Goal: Check status: Check status

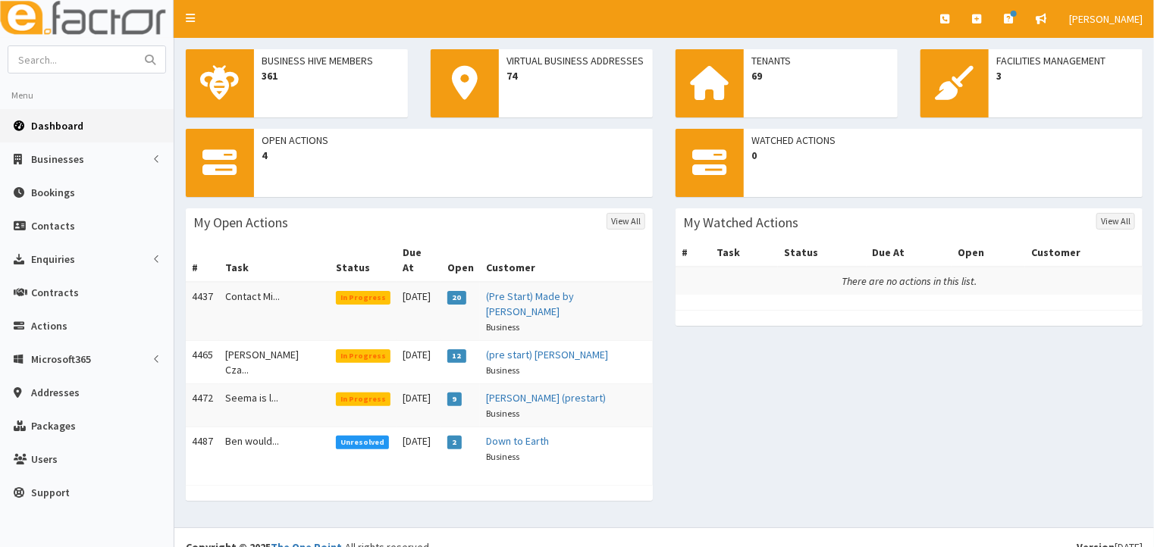
click at [344, 291] on span "In Progress" at bounding box center [363, 298] width 55 height 14
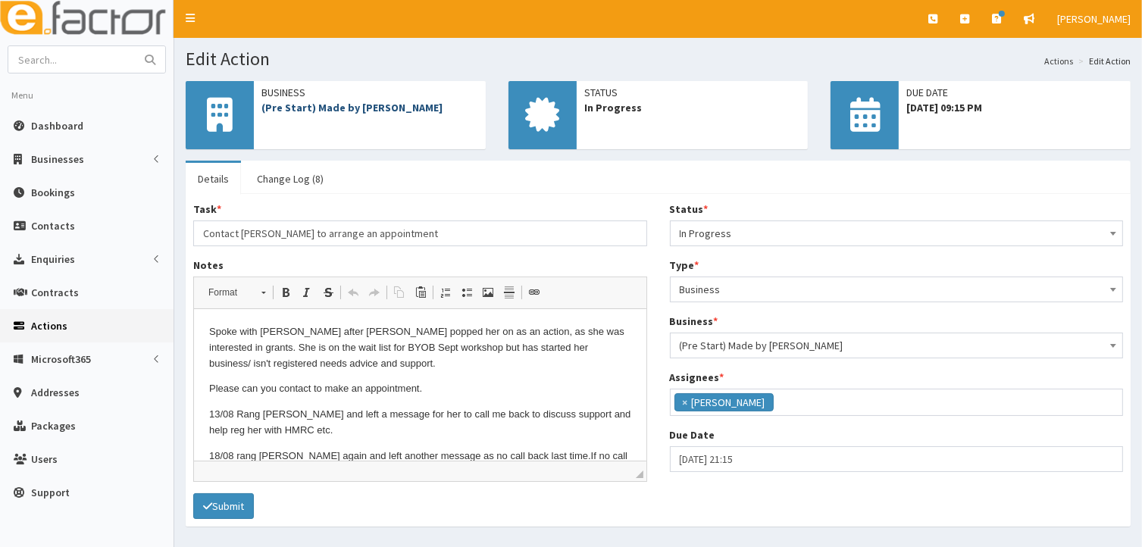
click at [309, 114] on link "(Pre Start) Made by [PERSON_NAME]" at bounding box center [352, 108] width 181 height 14
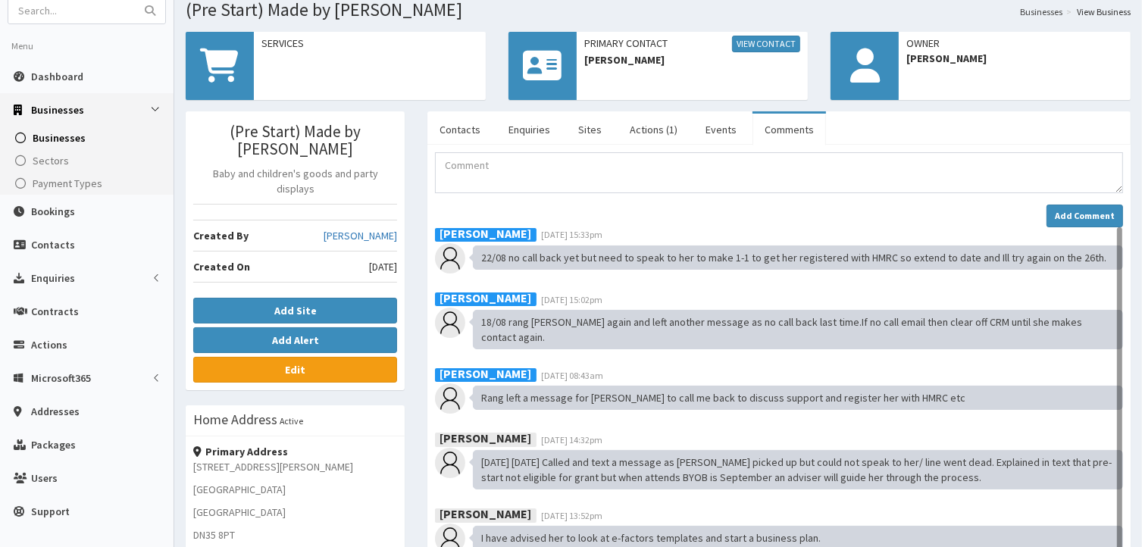
scroll to position [76, 0]
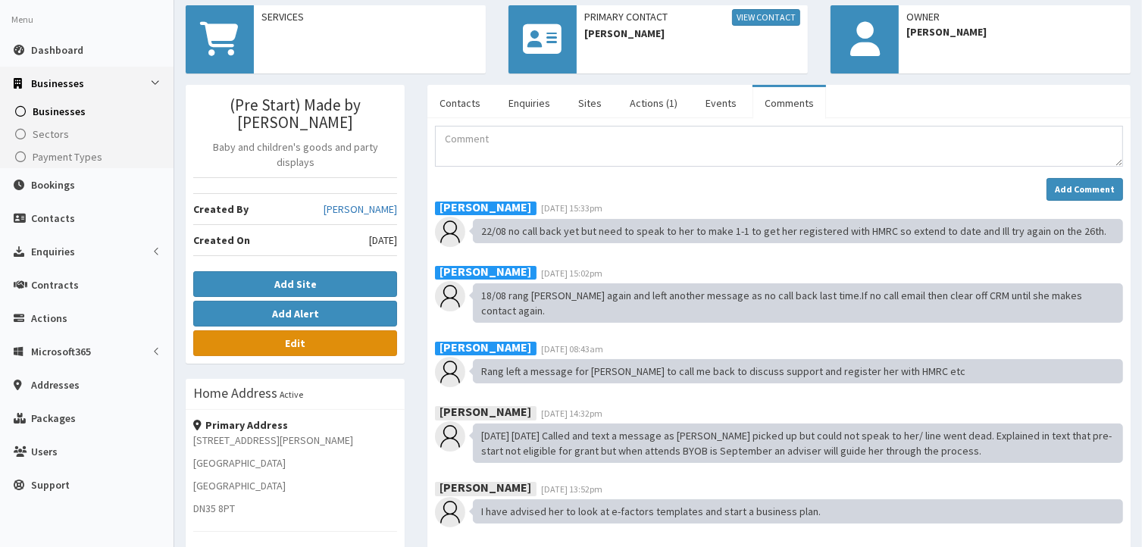
click at [303, 337] on b "Edit" at bounding box center [295, 344] width 20 height 14
